Goal: Information Seeking & Learning: Learn about a topic

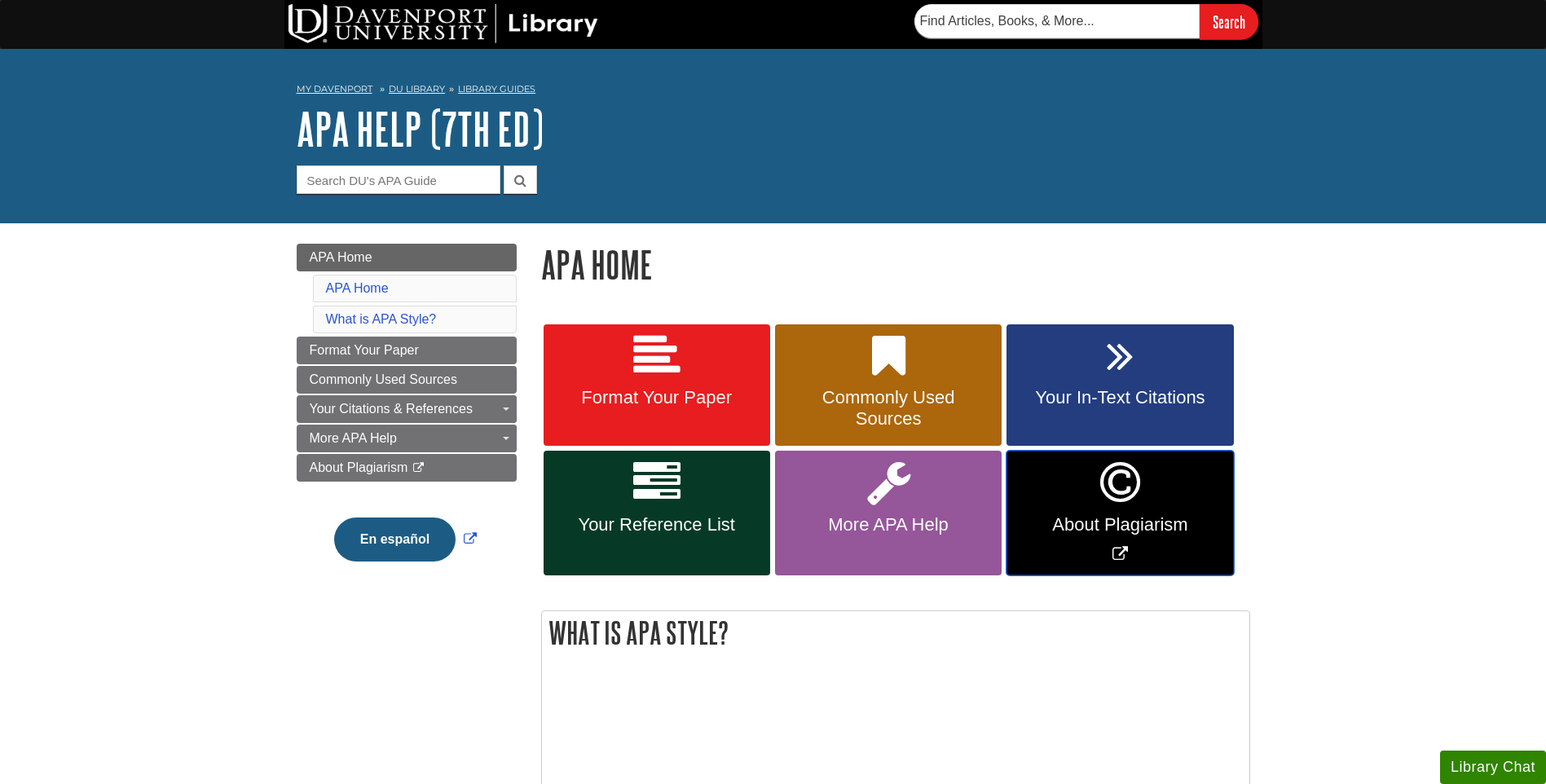
click at [1077, 492] on link "About Plagiarism" at bounding box center [1120, 512] width 227 height 124
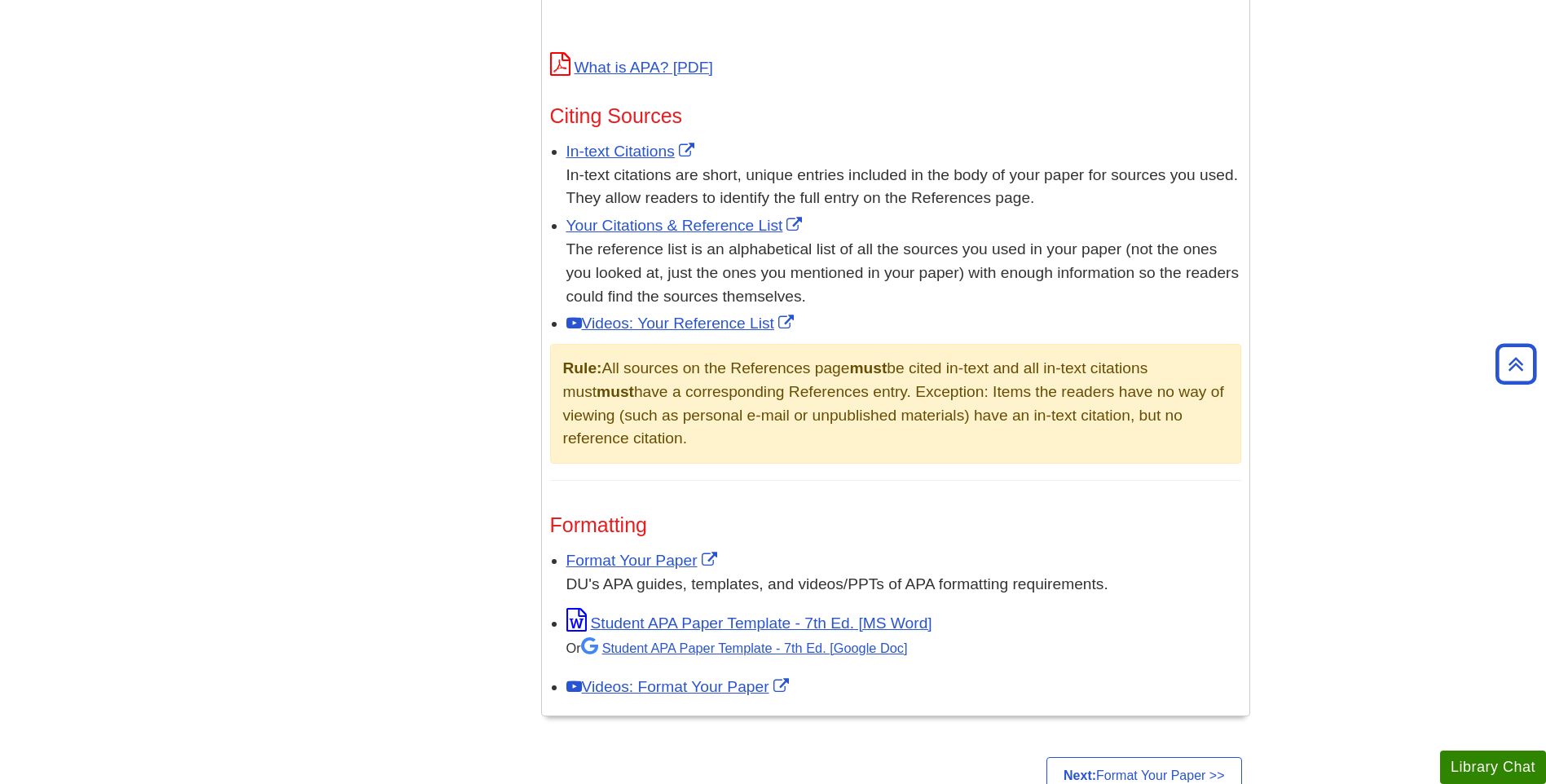
scroll to position [896, 0]
click at [609, 221] on link "Your Citations & Reference List" at bounding box center [686, 226] width 240 height 18
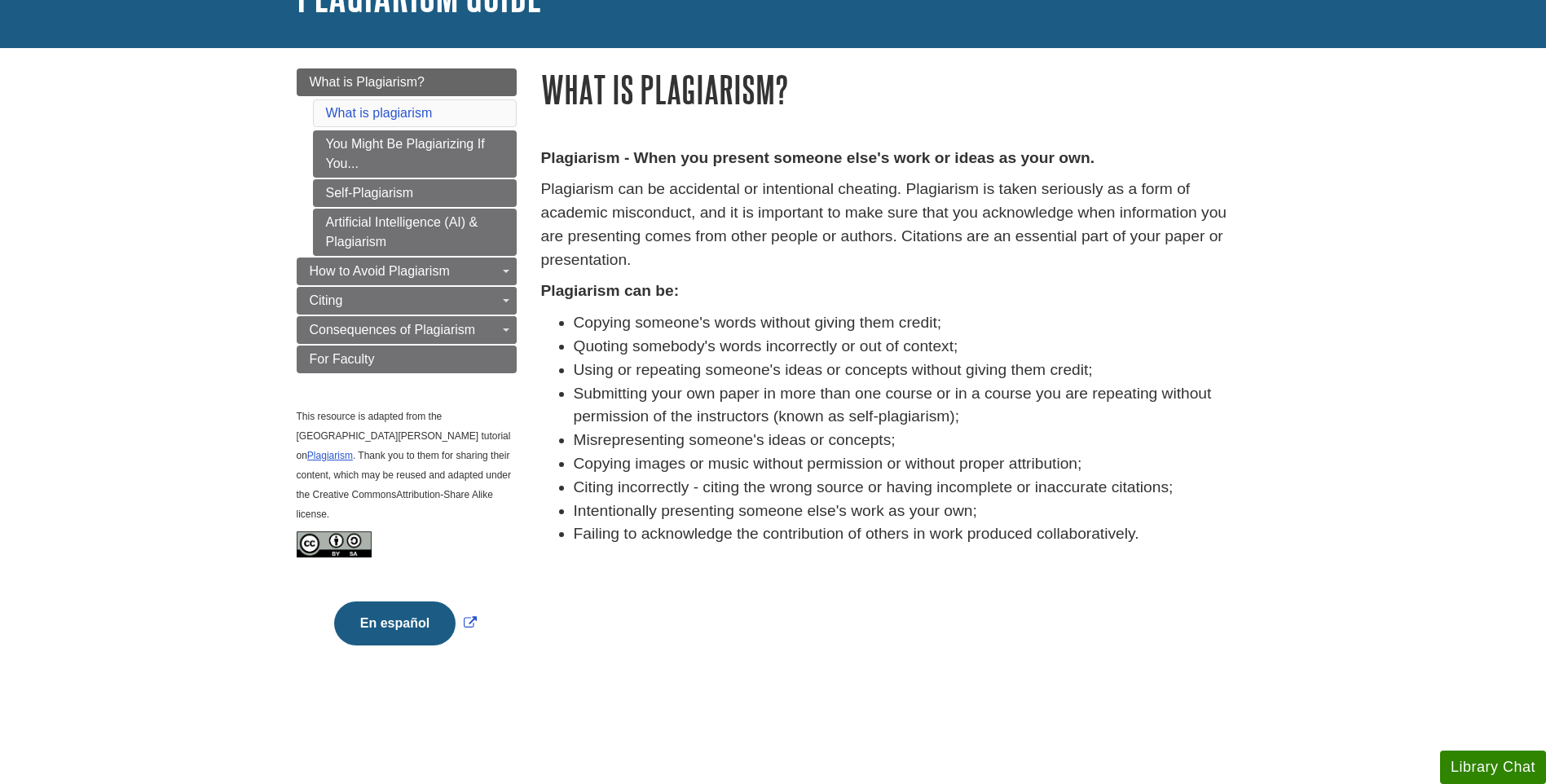
scroll to position [163, 0]
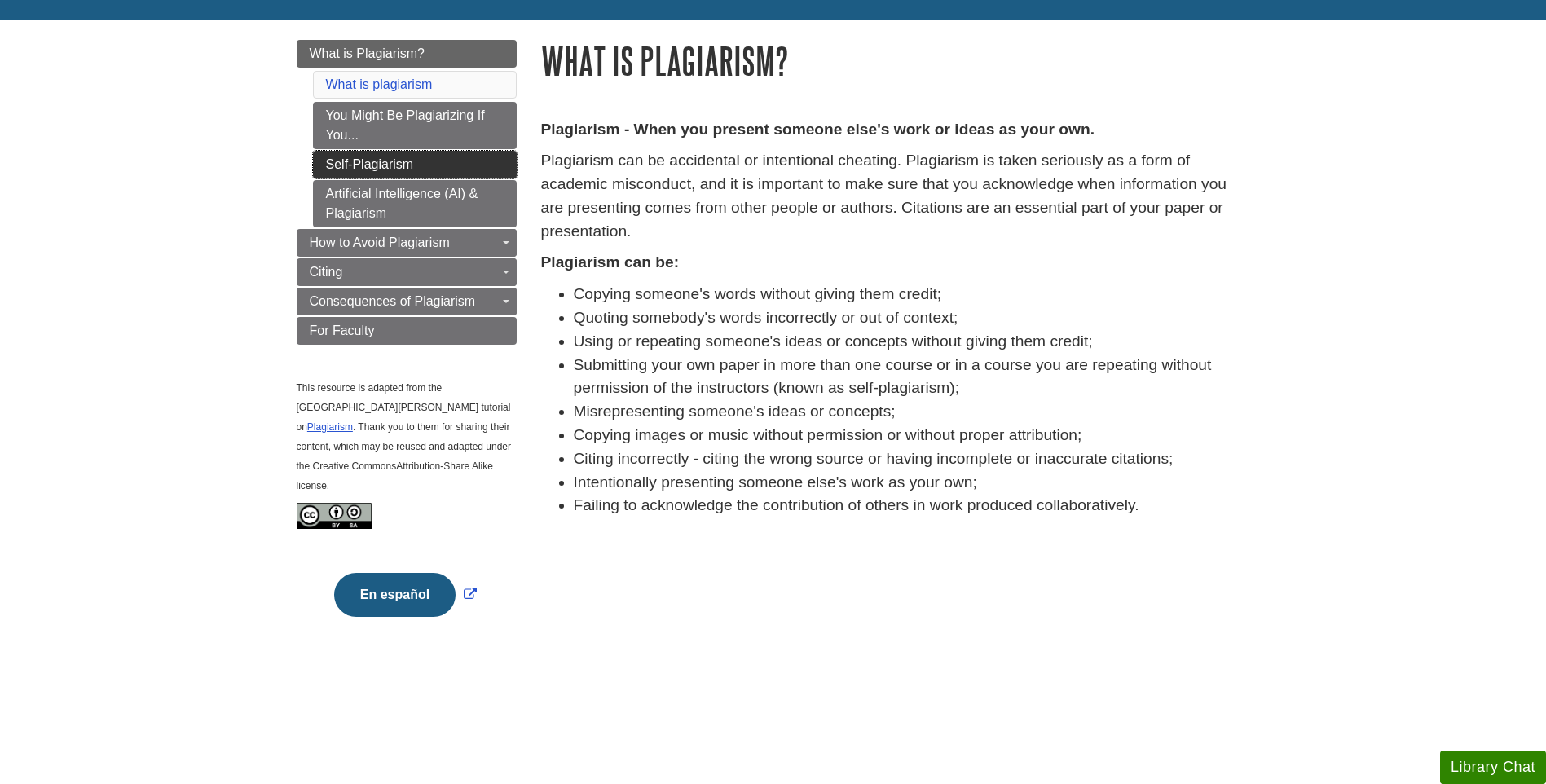
click at [351, 164] on link "Self-Plagiarism" at bounding box center [415, 165] width 204 height 28
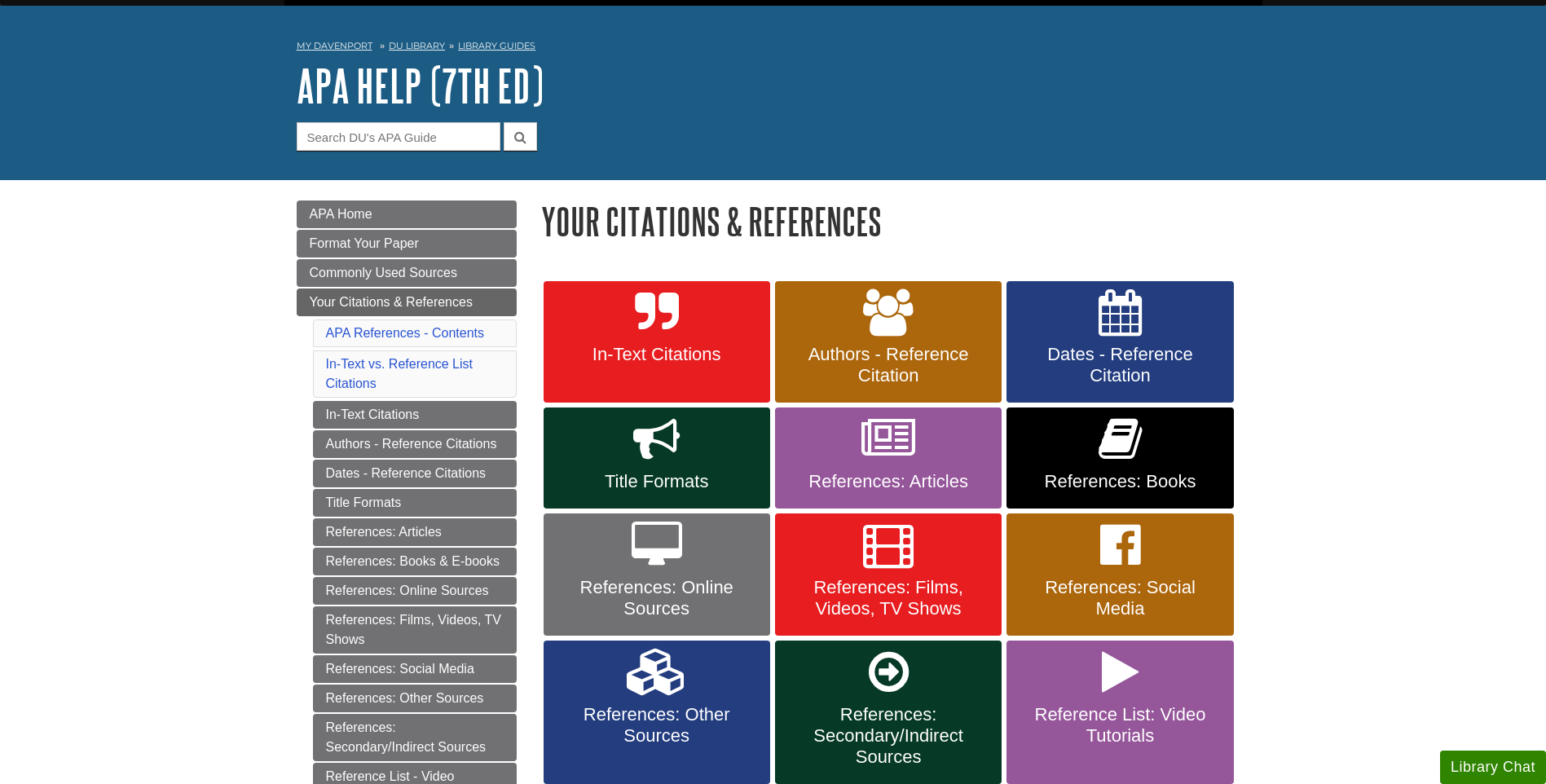
scroll to position [81, 0]
